Goal: Complete application form: Complete application form

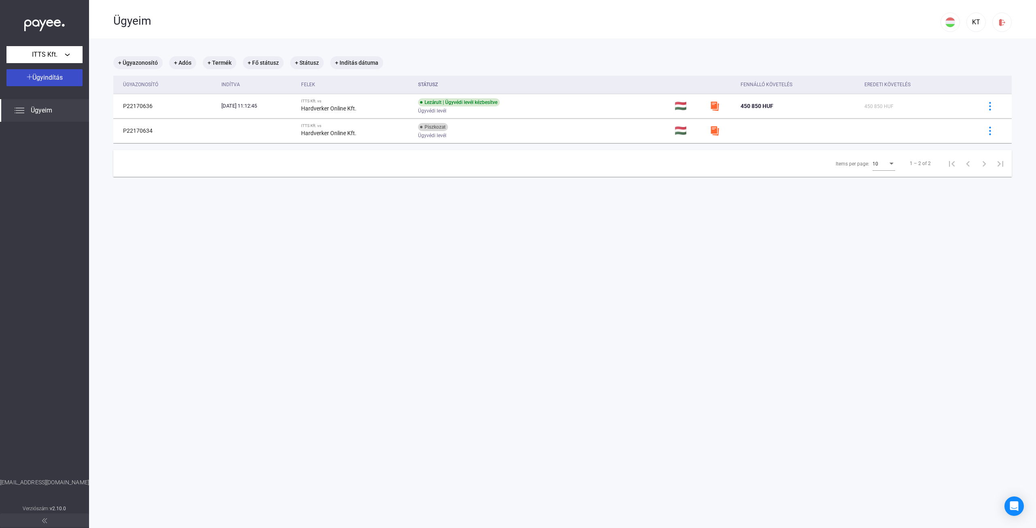
click at [42, 73] on div "Ügyindítás" at bounding box center [44, 78] width 71 height 10
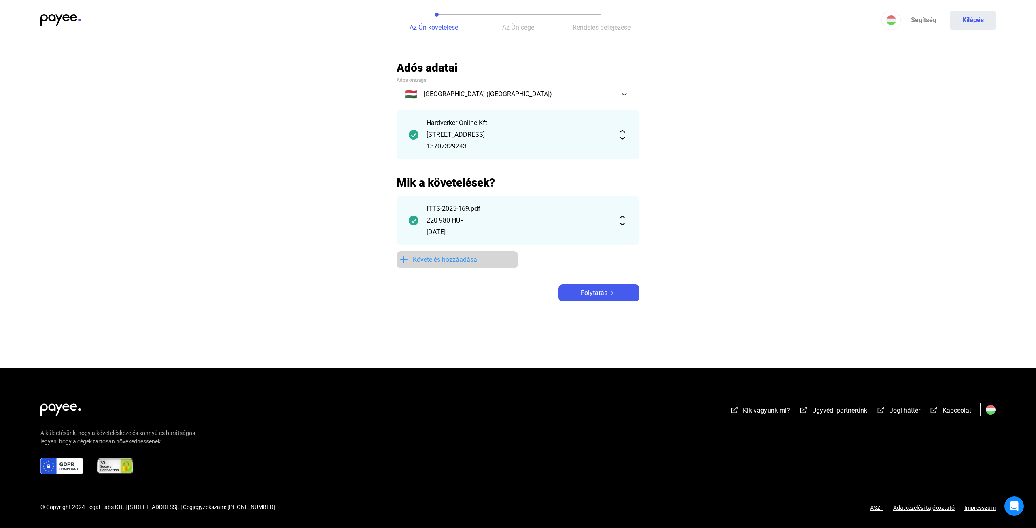
click at [438, 257] on span "Követelés hozzáadása" at bounding box center [445, 260] width 64 height 10
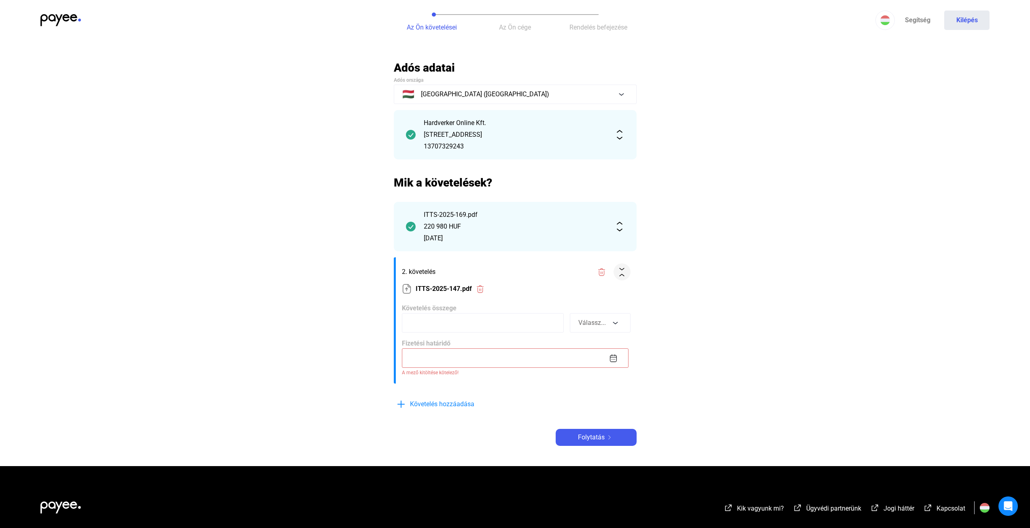
click at [620, 138] on img at bounding box center [620, 135] width 10 height 10
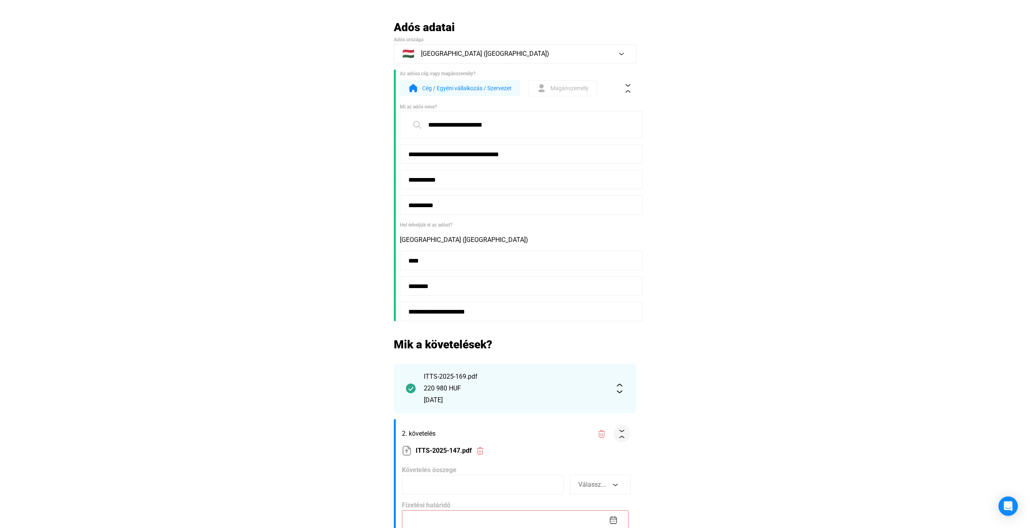
scroll to position [162, 0]
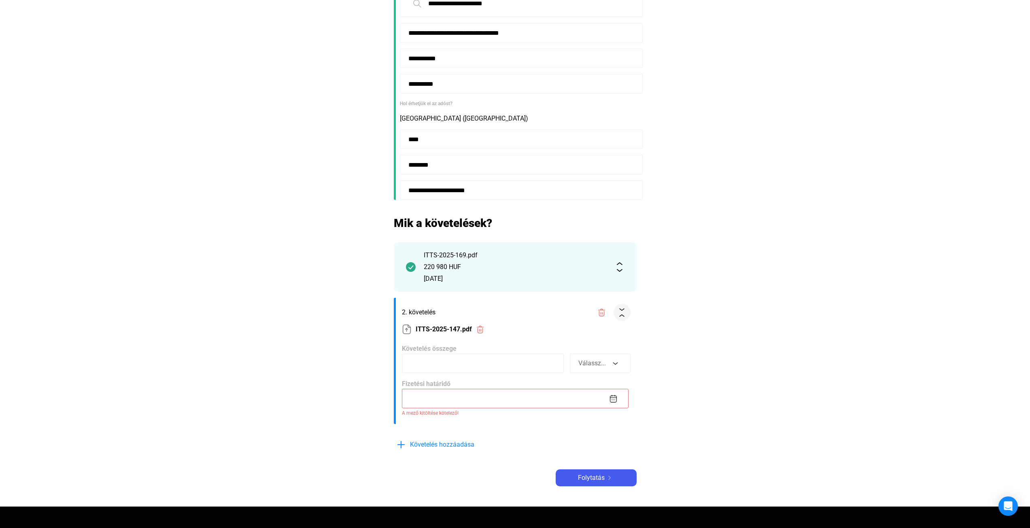
click at [616, 397] on input at bounding box center [515, 398] width 227 height 19
click at [722, 344] on div at bounding box center [515, 264] width 1030 height 528
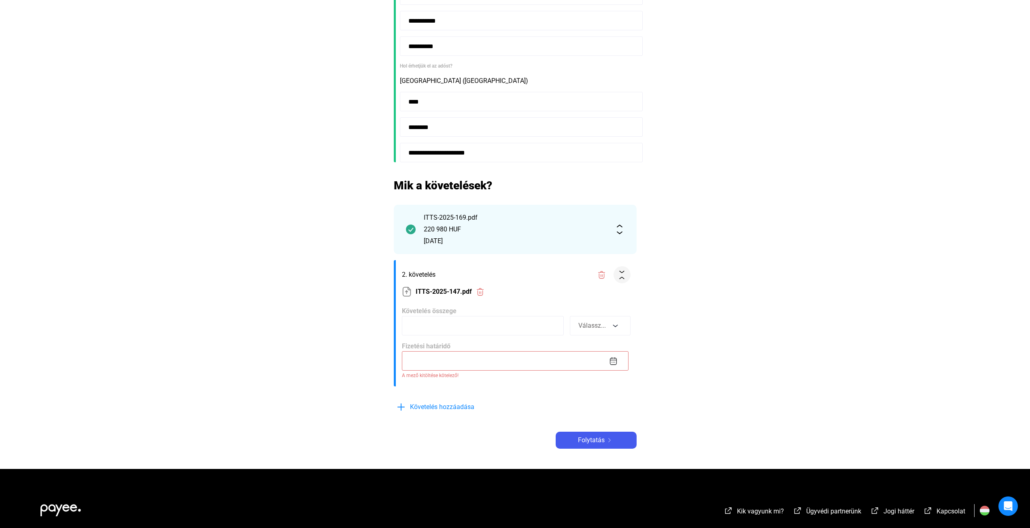
scroll to position [202, 0]
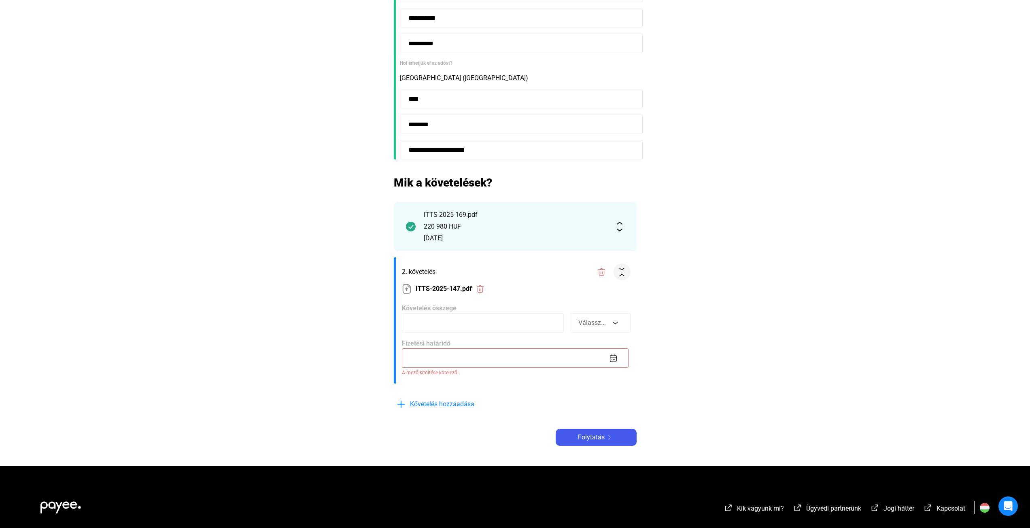
click at [530, 328] on input at bounding box center [483, 322] width 162 height 19
click at [623, 226] on img at bounding box center [620, 227] width 10 height 10
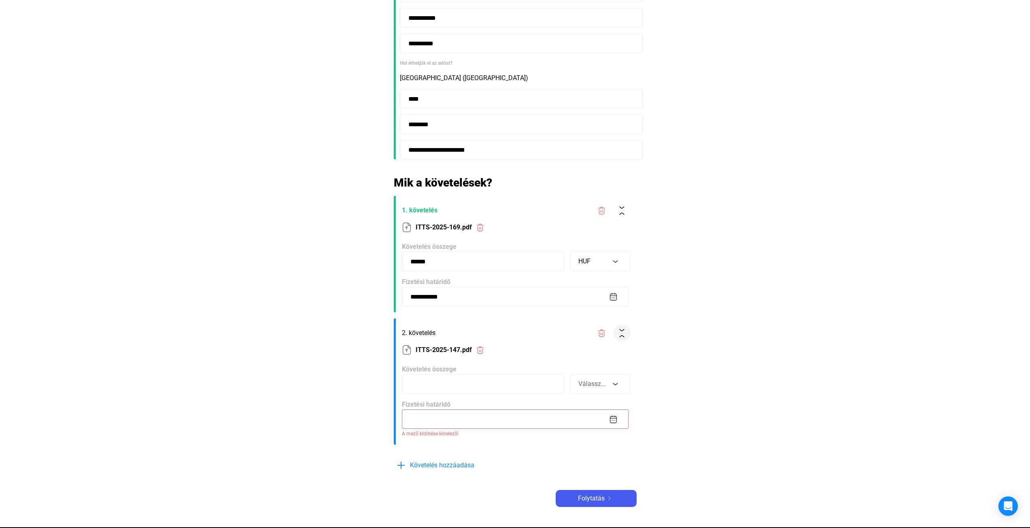
click at [461, 381] on input at bounding box center [483, 383] width 162 height 19
click at [467, 387] on input at bounding box center [483, 383] width 162 height 19
type input "******"
click at [605, 379] on div "Válassz..." at bounding box center [594, 384] width 32 height 10
click at [588, 362] on button "HUF" at bounding box center [600, 364] width 61 height 19
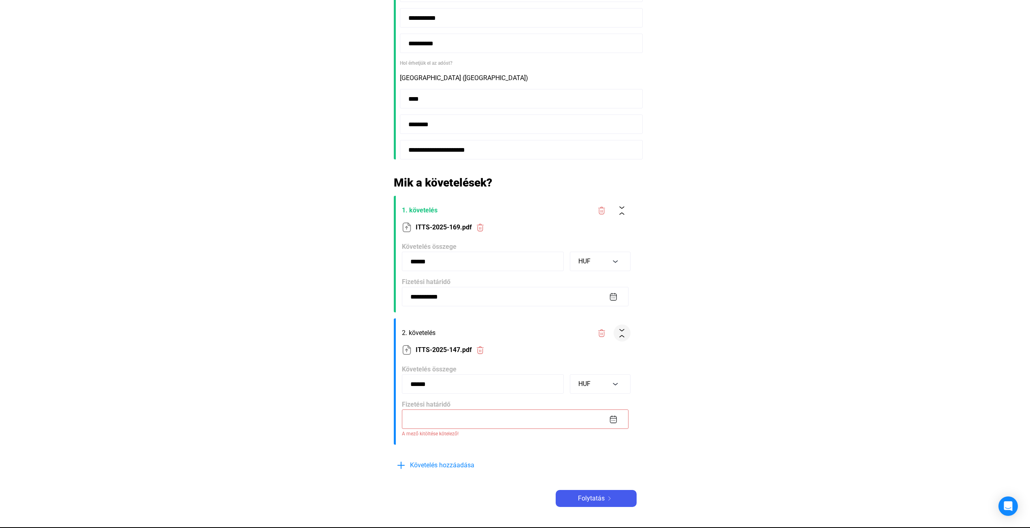
click at [616, 421] on input at bounding box center [515, 419] width 227 height 19
click at [492, 282] on button "Previous month" at bounding box center [495, 283] width 16 height 16
click at [493, 282] on button "Previous month" at bounding box center [495, 283] width 16 height 16
click at [464, 390] on div "28" at bounding box center [461, 388] width 15 height 15
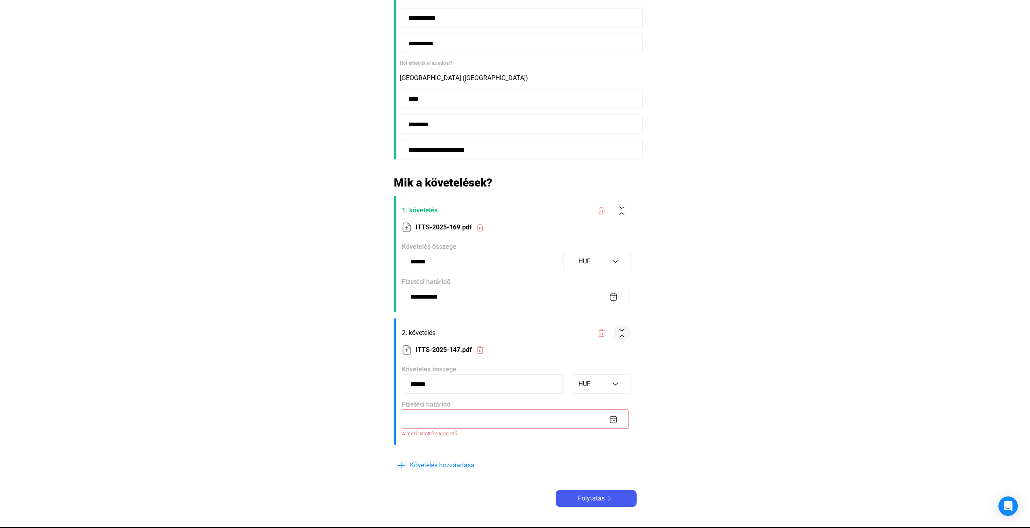
type input "**********"
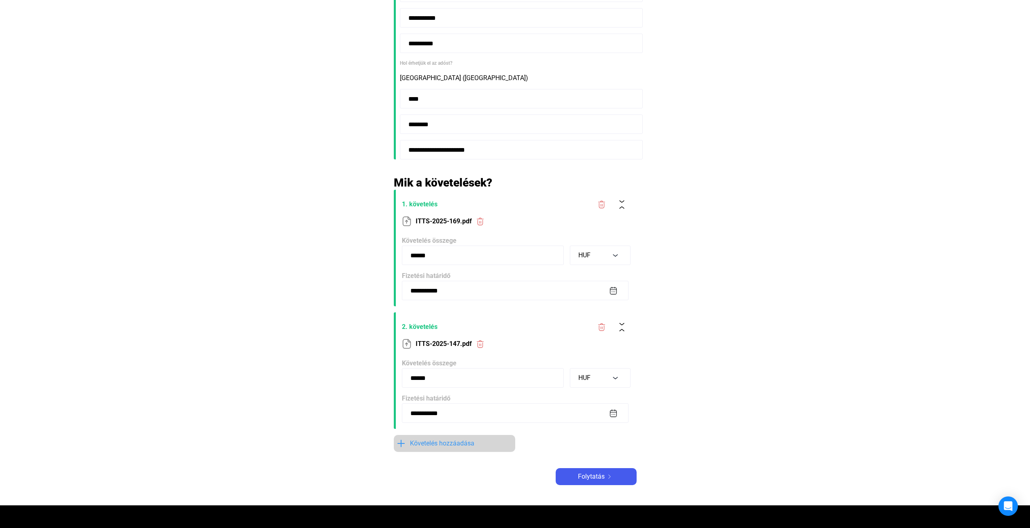
click at [453, 444] on span "Követelés hozzáadása" at bounding box center [442, 444] width 64 height 10
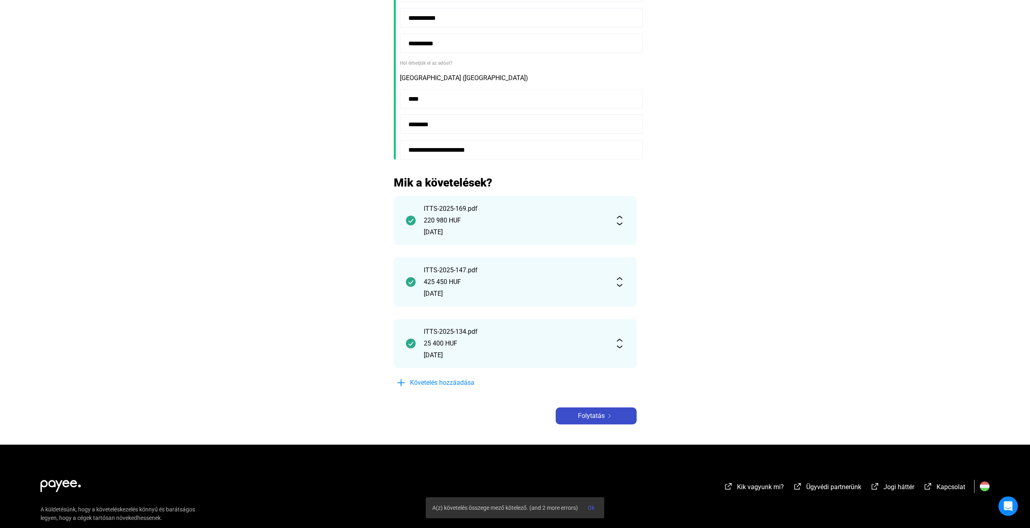
click at [594, 414] on span "Folytatás" at bounding box center [591, 416] width 27 height 10
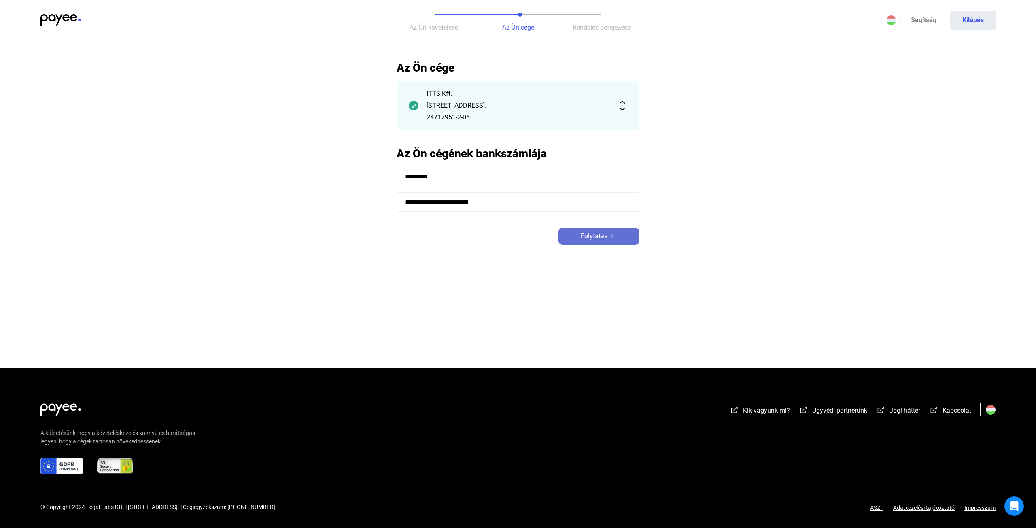
click at [589, 239] on span "Folytatás" at bounding box center [594, 236] width 27 height 10
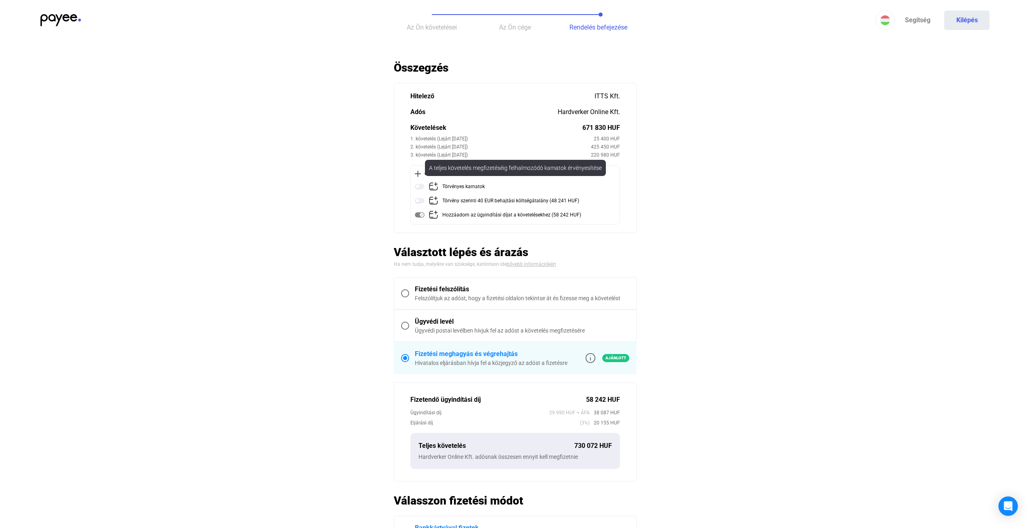
drag, startPoint x: 420, startPoint y: 187, endPoint x: 419, endPoint y: 195, distance: 8.6
click at [420, 187] on img at bounding box center [420, 187] width 10 height 10
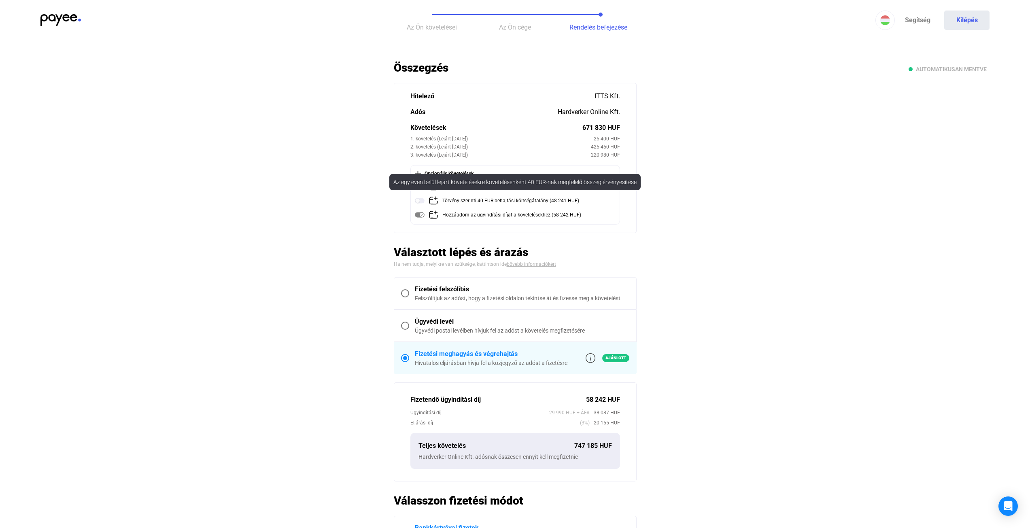
click at [419, 200] on img at bounding box center [420, 201] width 10 height 10
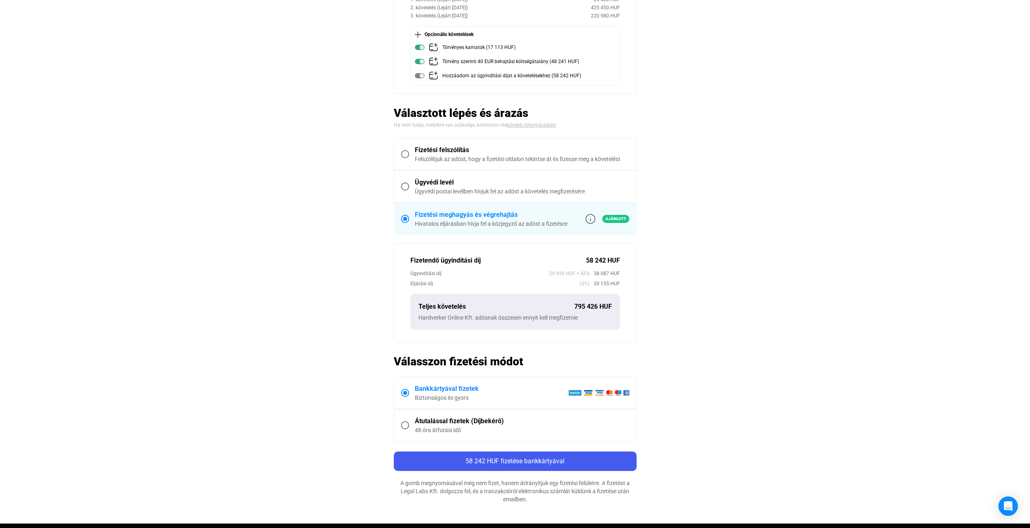
scroll to position [162, 0]
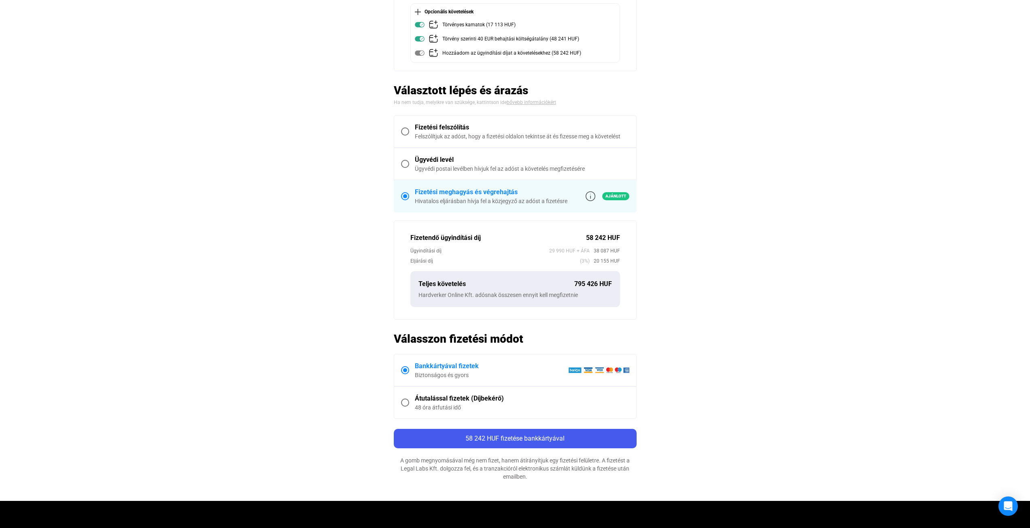
click at [405, 401] on span at bounding box center [405, 403] width 8 height 8
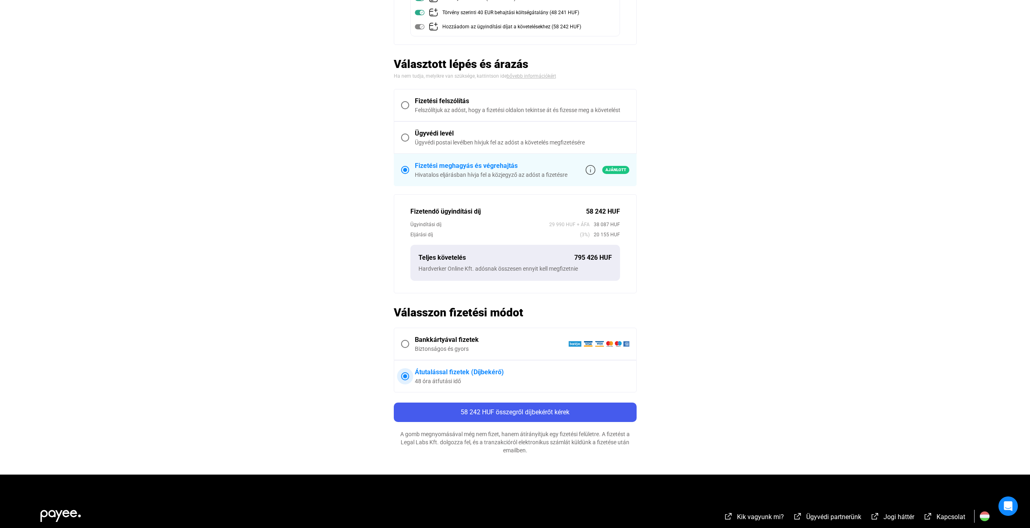
scroll to position [202, 0]
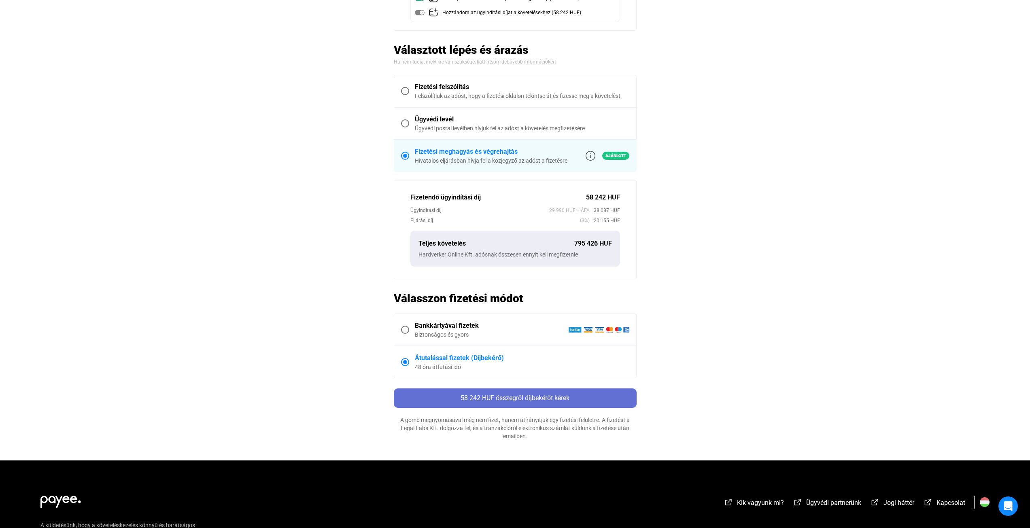
click at [531, 403] on div "58 242 HUF összegről díjbekérőt kérek" at bounding box center [515, 398] width 238 height 10
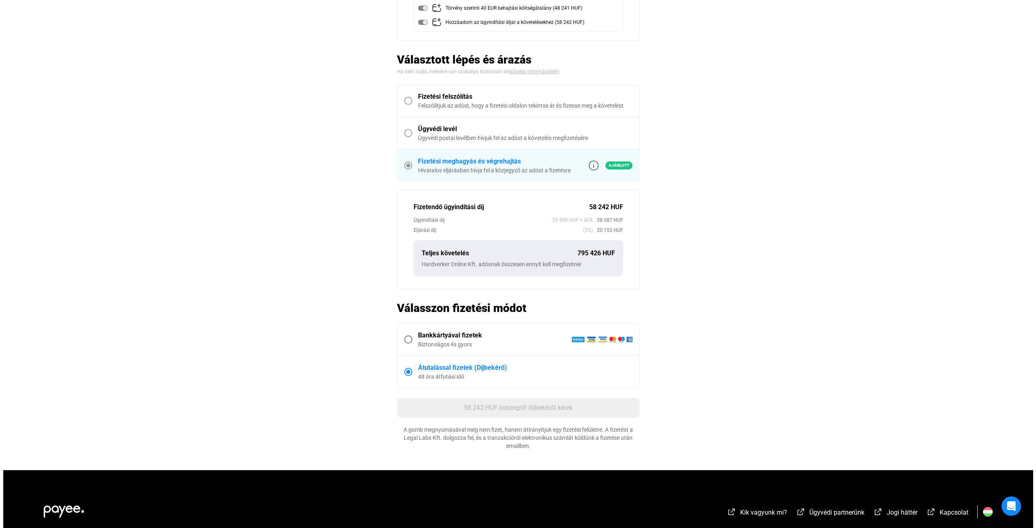
scroll to position [0, 0]
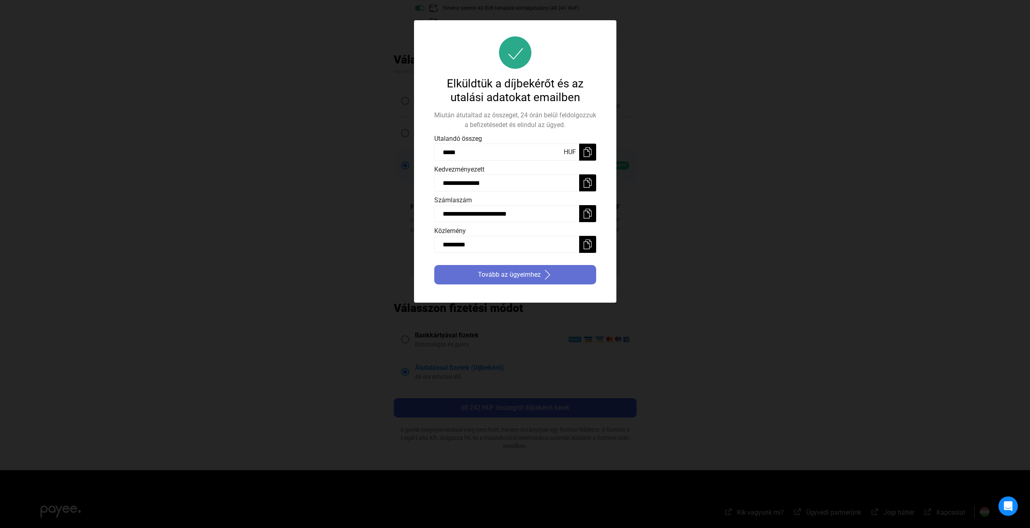
click at [534, 276] on span "Tovább az ügyeimhez" at bounding box center [509, 275] width 63 height 10
